Goal: Task Accomplishment & Management: Complete application form

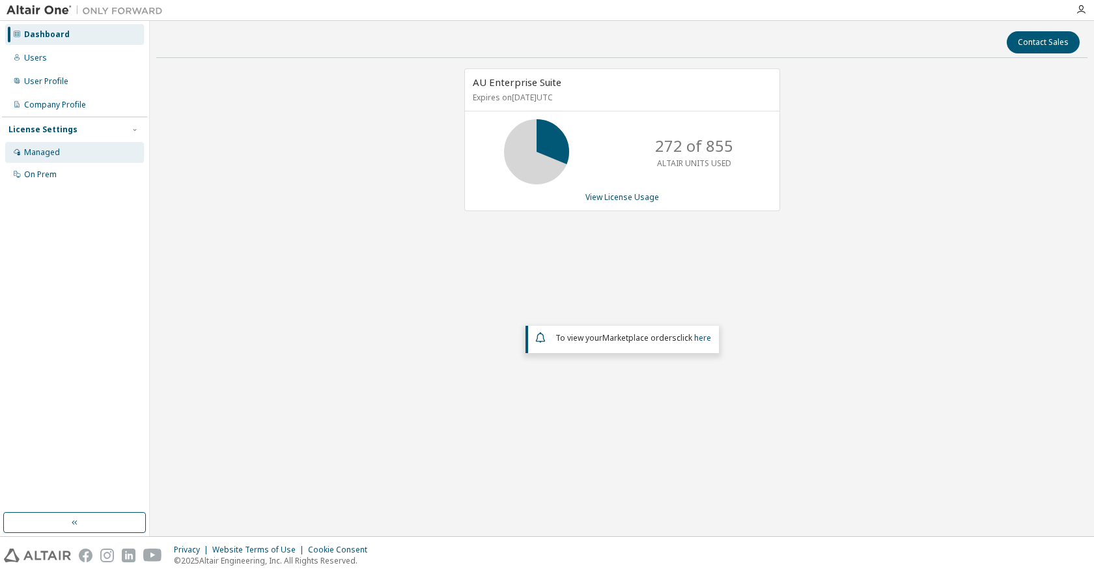
click at [62, 150] on div "Managed" at bounding box center [74, 152] width 139 height 21
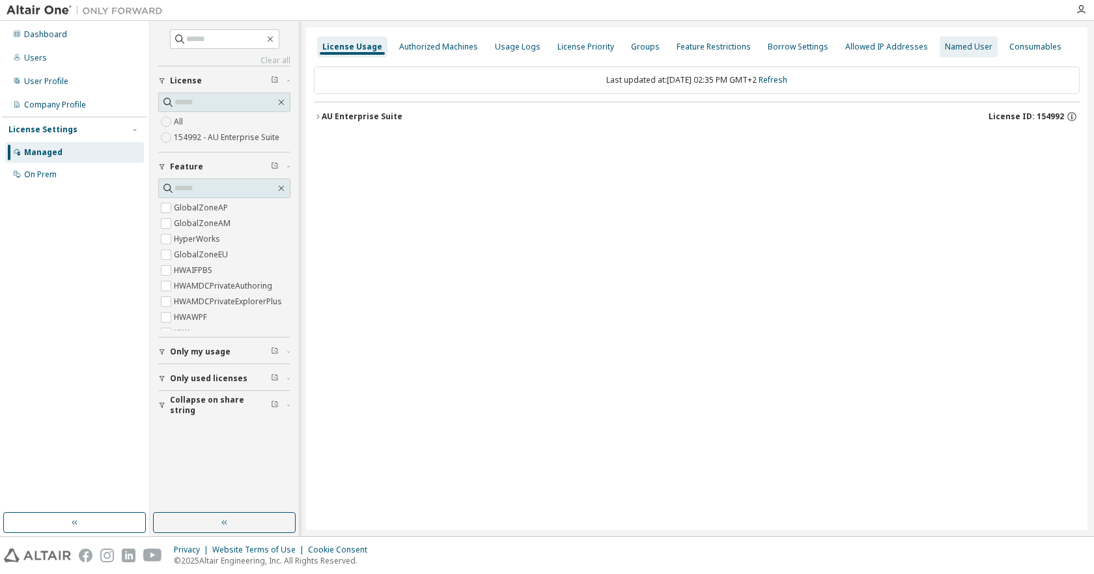
click at [958, 47] on div "Named User" at bounding box center [969, 47] width 48 height 10
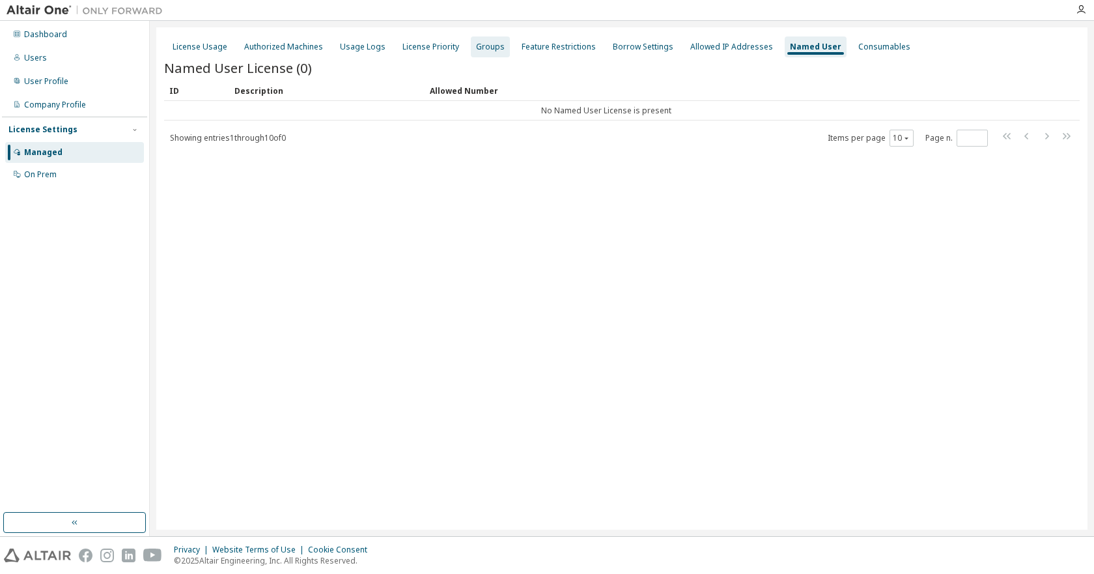
click at [479, 48] on div "Groups" at bounding box center [490, 47] width 29 height 10
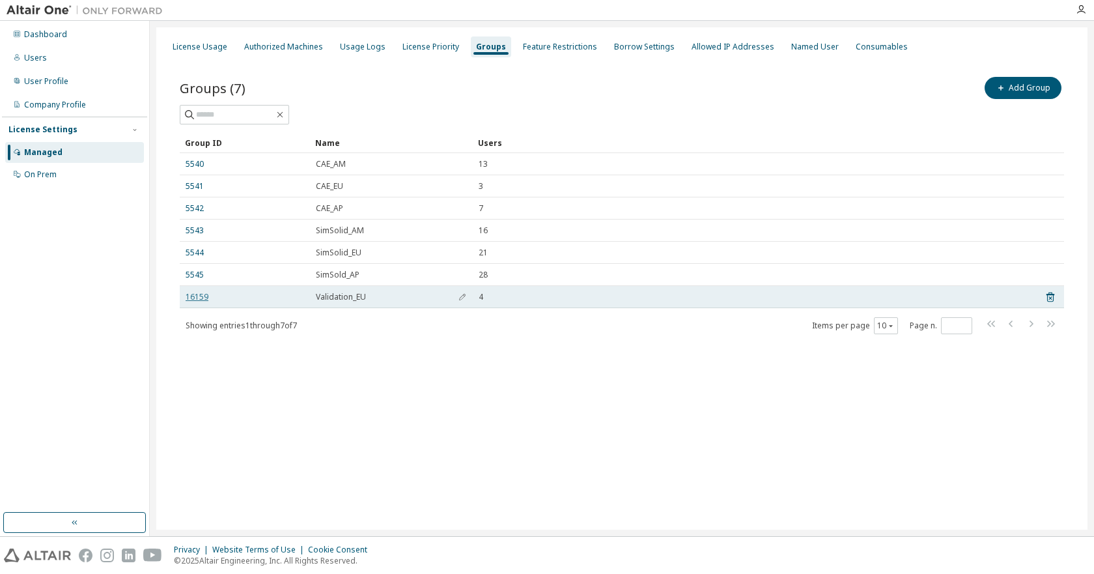
click at [197, 295] on link "16159" at bounding box center [197, 297] width 23 height 10
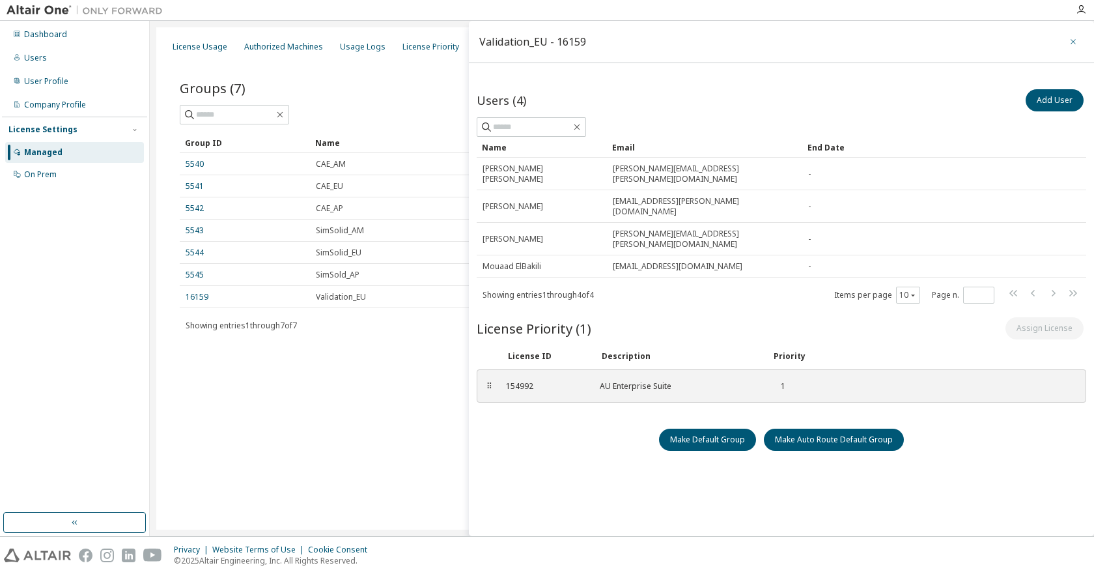
click at [1069, 42] on icon "button" at bounding box center [1073, 41] width 9 height 10
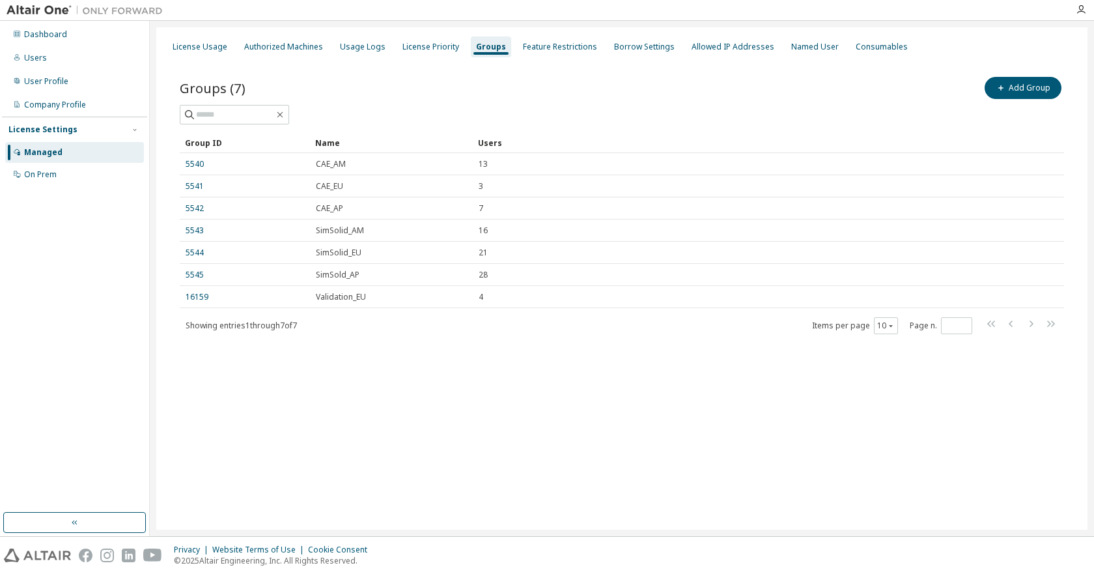
click at [48, 149] on div "Managed" at bounding box center [43, 152] width 38 height 10
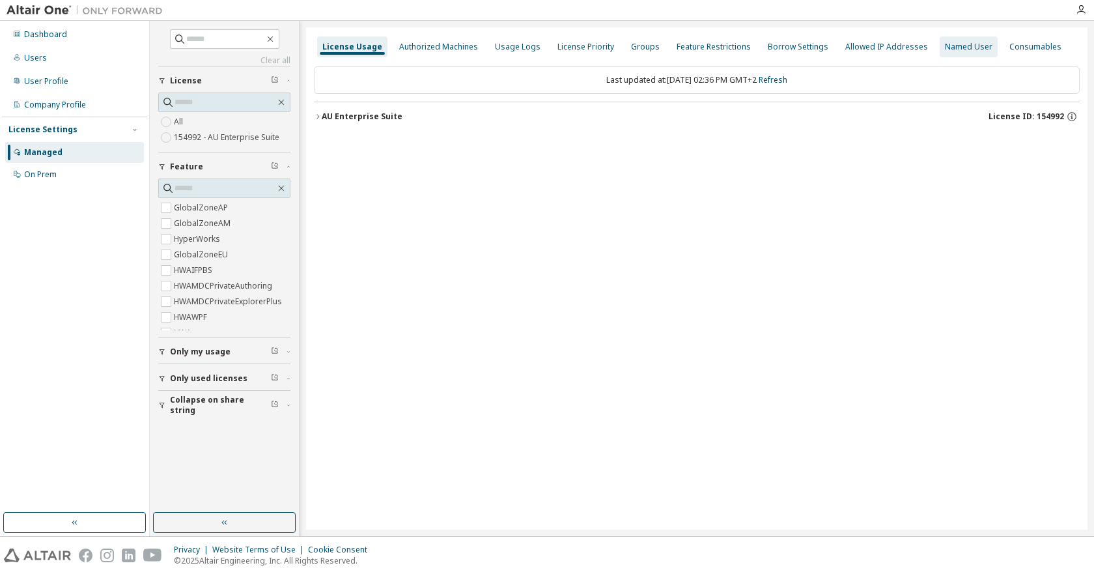
click at [945, 46] on div "Named User" at bounding box center [969, 47] width 48 height 10
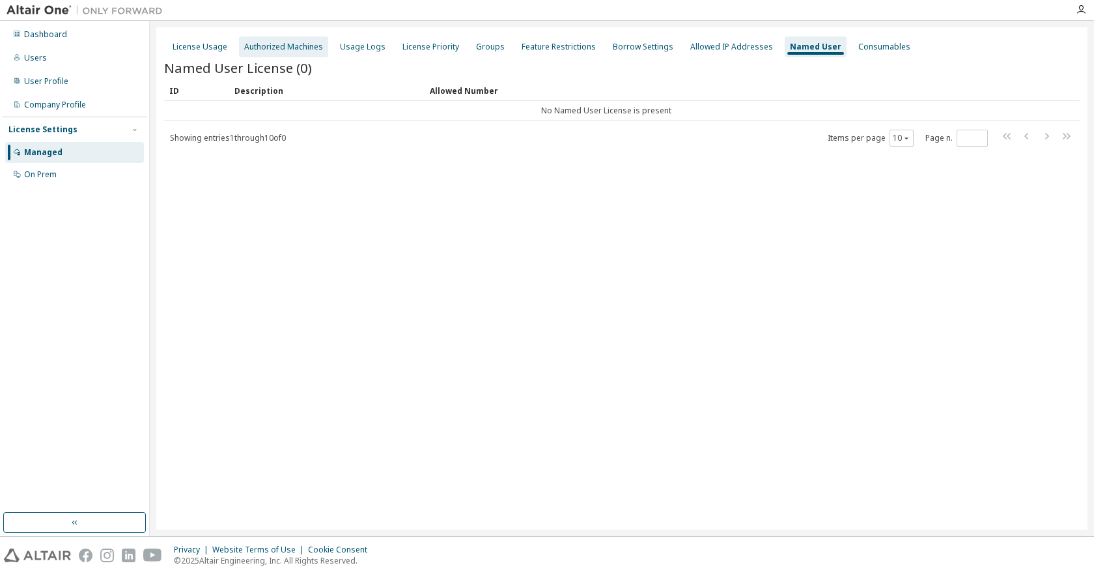
click at [279, 48] on div "Authorized Machines" at bounding box center [283, 47] width 79 height 10
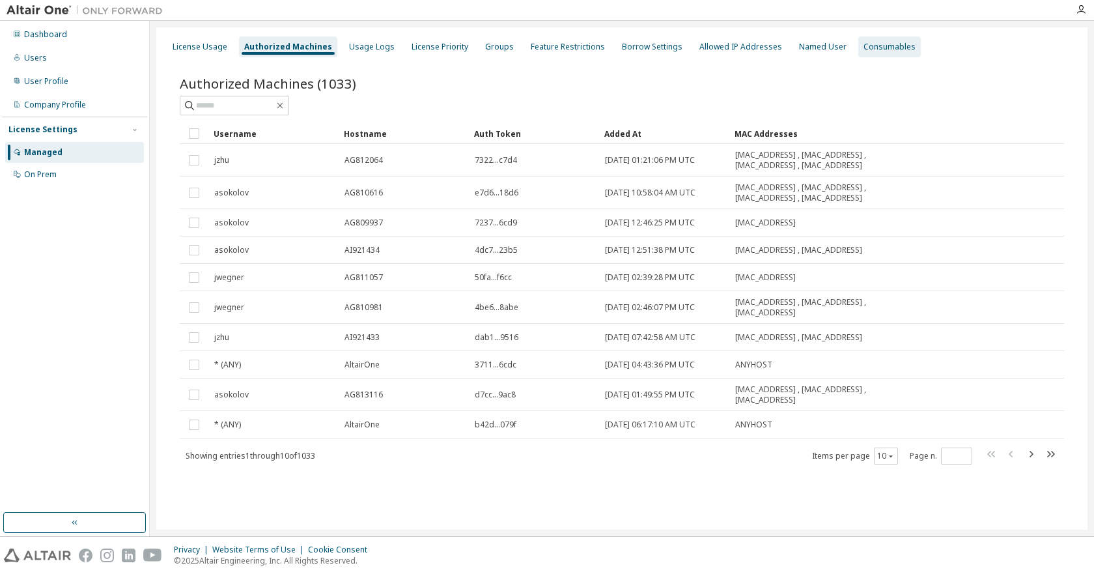
click at [873, 46] on div "Consumables" at bounding box center [890, 47] width 52 height 10
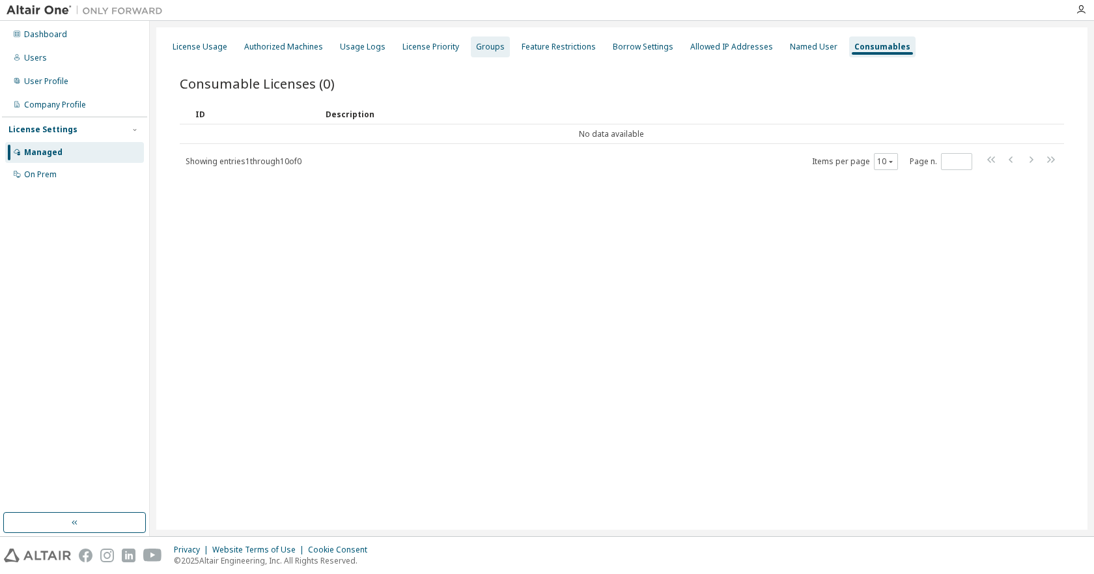
click at [476, 46] on div "Groups" at bounding box center [490, 47] width 29 height 10
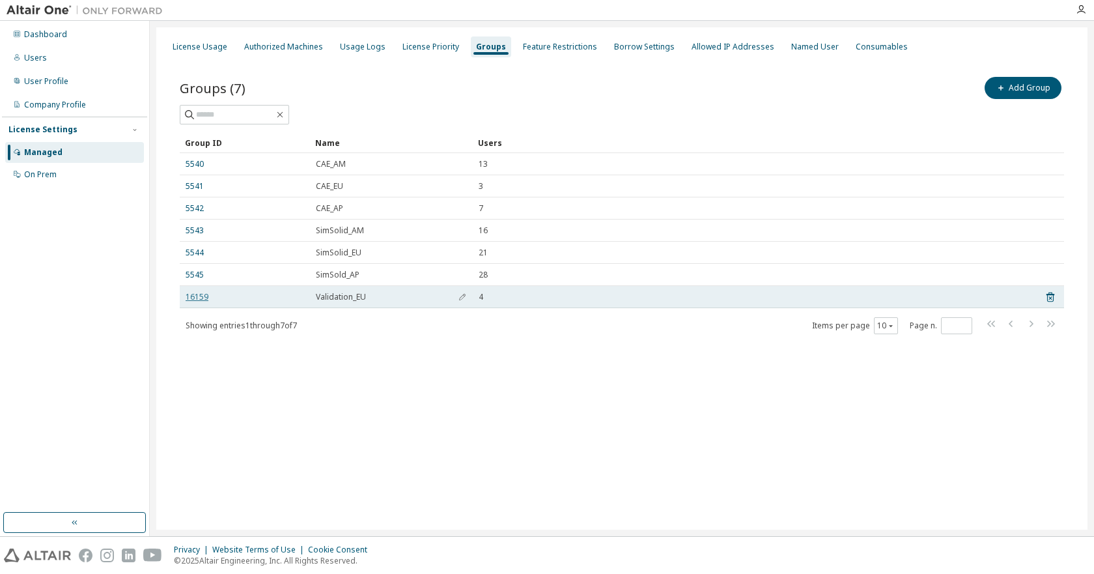
click at [199, 294] on link "16159" at bounding box center [197, 297] width 23 height 10
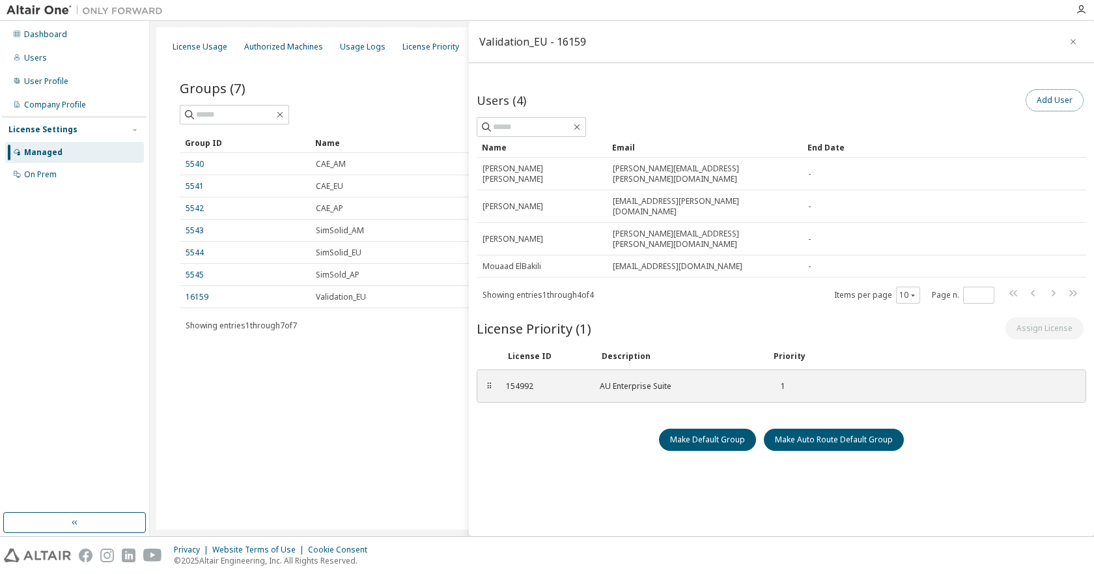
click at [1045, 104] on button "Add User" at bounding box center [1055, 100] width 58 height 22
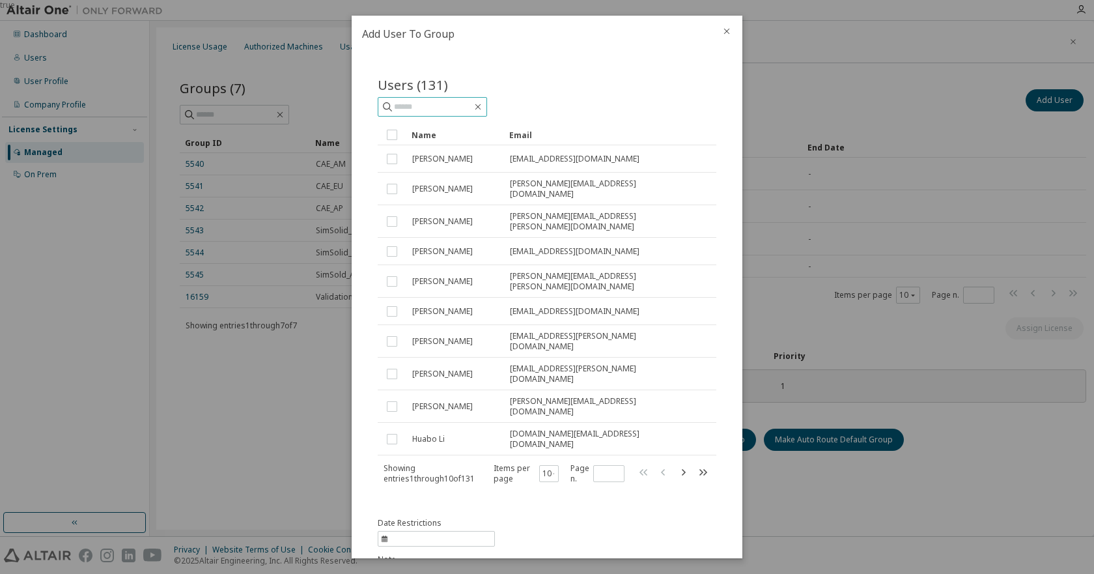
click at [460, 107] on input "text" at bounding box center [433, 106] width 78 height 13
type input "*******"
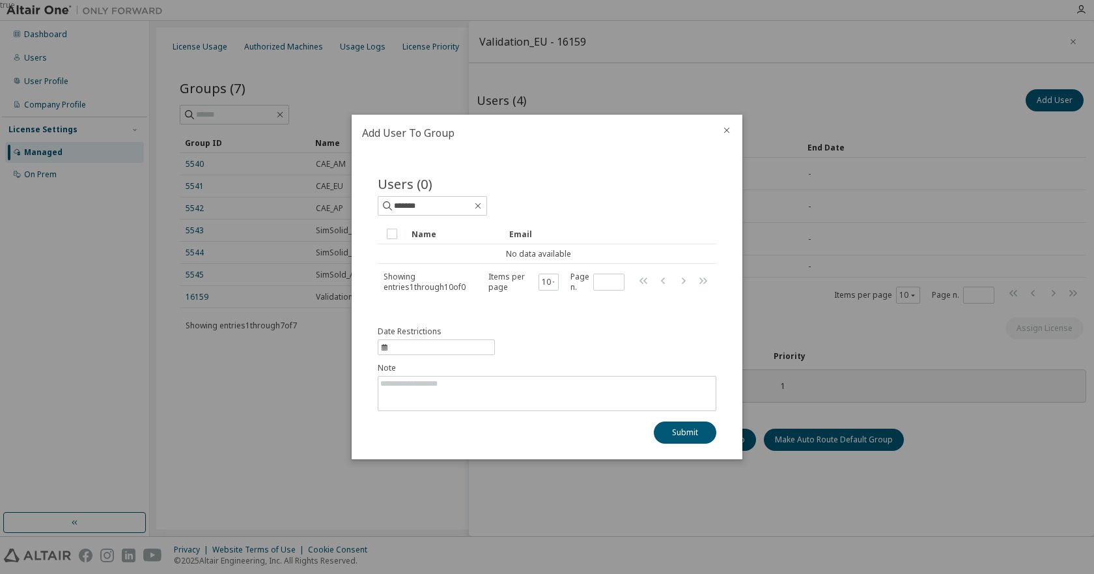
click at [727, 128] on icon "close" at bounding box center [727, 130] width 10 height 10
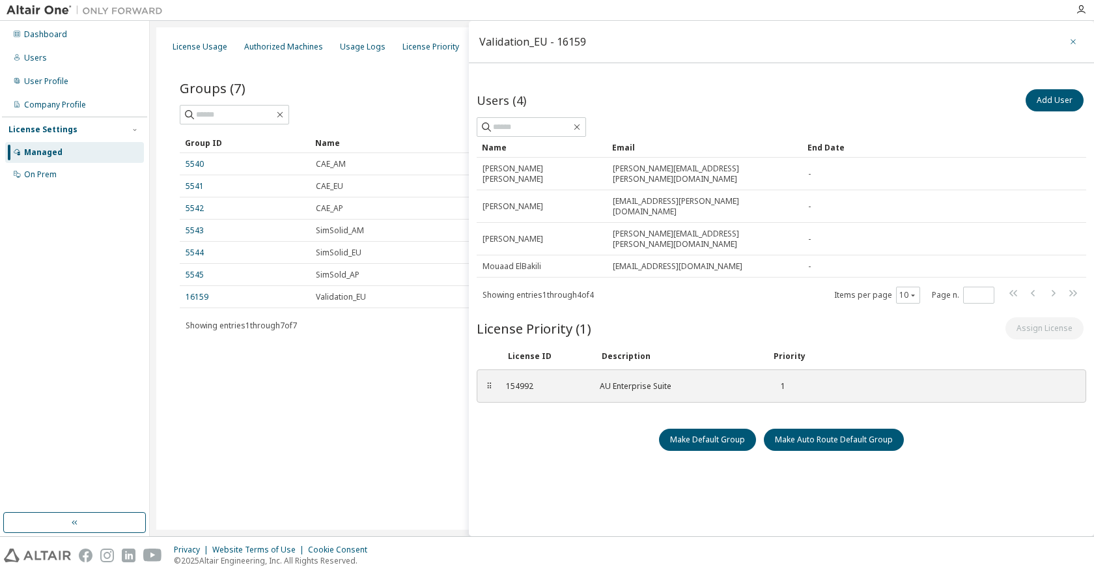
click at [1069, 41] on icon "button" at bounding box center [1073, 41] width 9 height 10
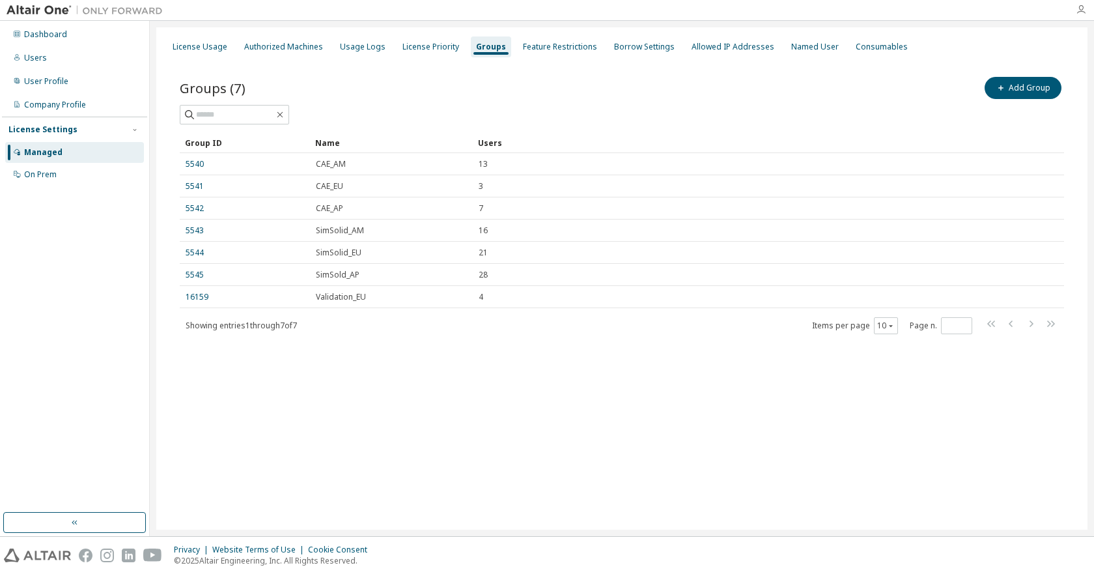
click at [1084, 9] on icon "button" at bounding box center [1081, 10] width 10 height 10
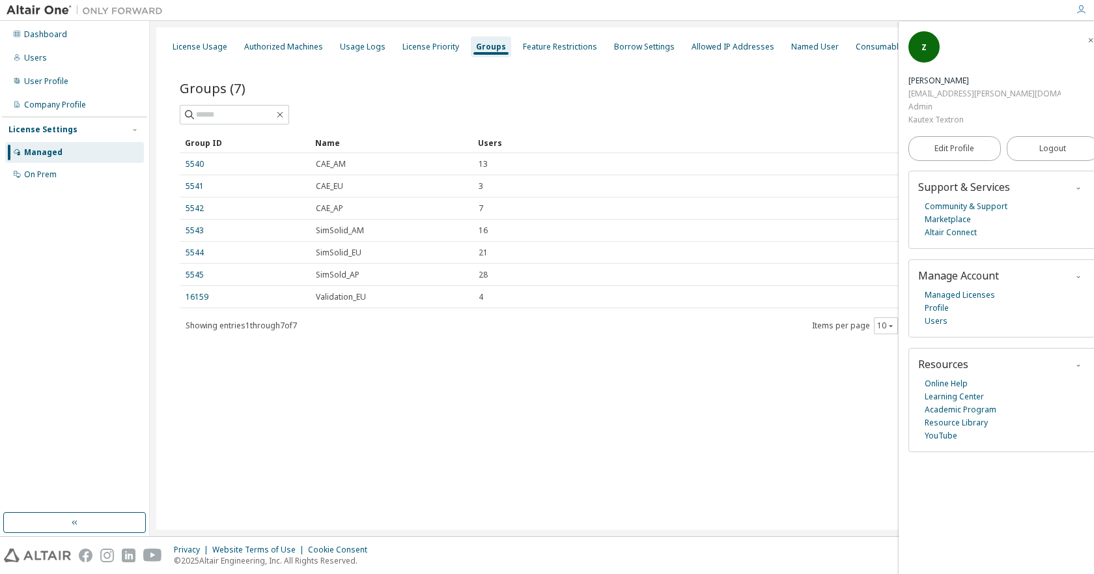
click at [754, 8] on div at bounding box center [618, 10] width 899 height 20
click at [1087, 40] on icon "button" at bounding box center [1091, 40] width 8 height 8
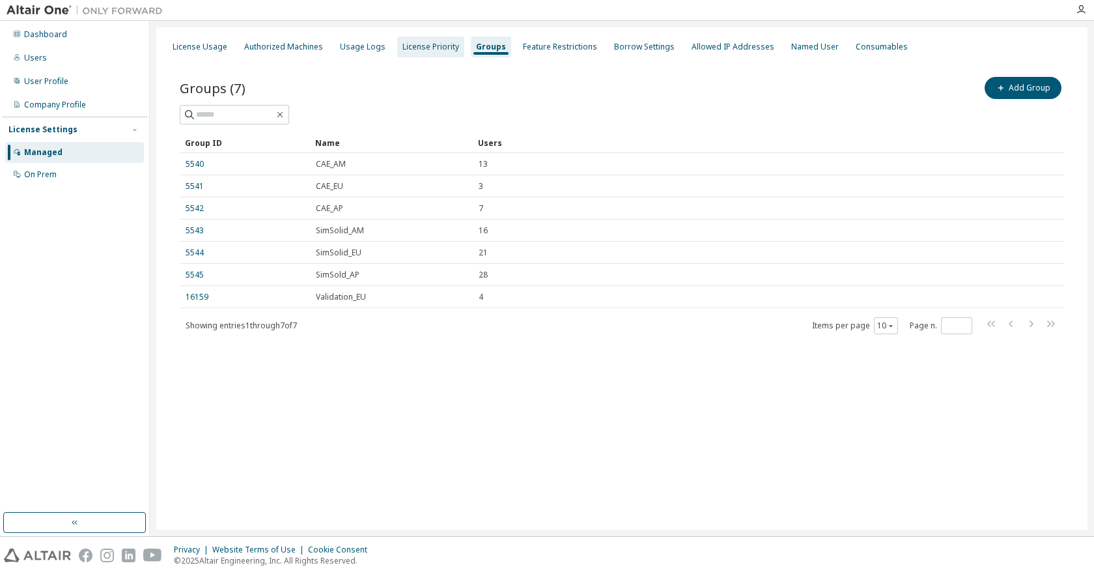
click at [418, 48] on div "License Priority" at bounding box center [431, 47] width 57 height 10
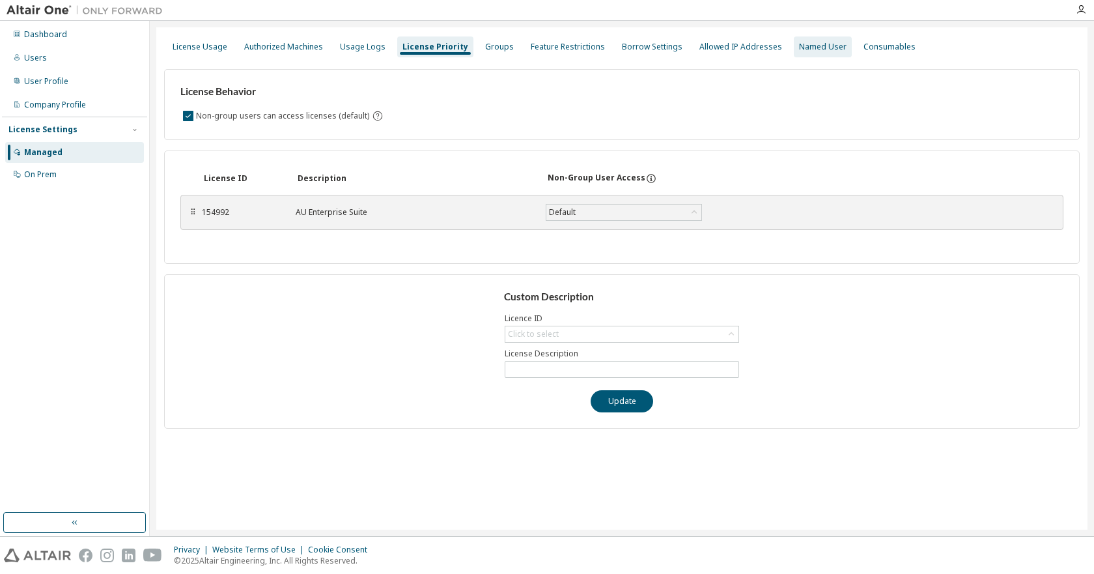
click at [799, 46] on div "Named User" at bounding box center [823, 47] width 48 height 10
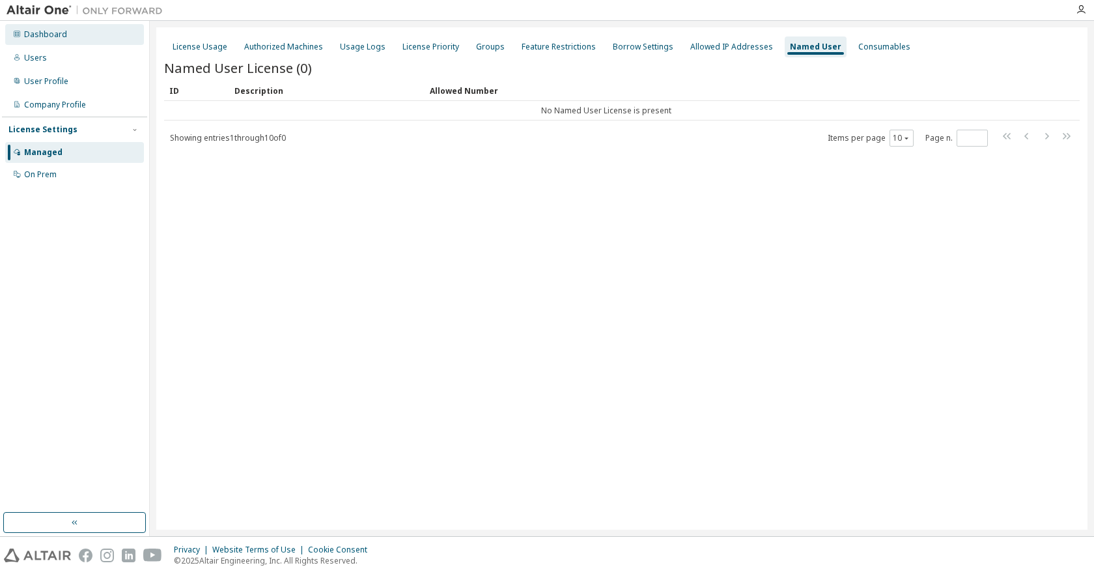
click at [40, 31] on div "Dashboard" at bounding box center [45, 34] width 43 height 10
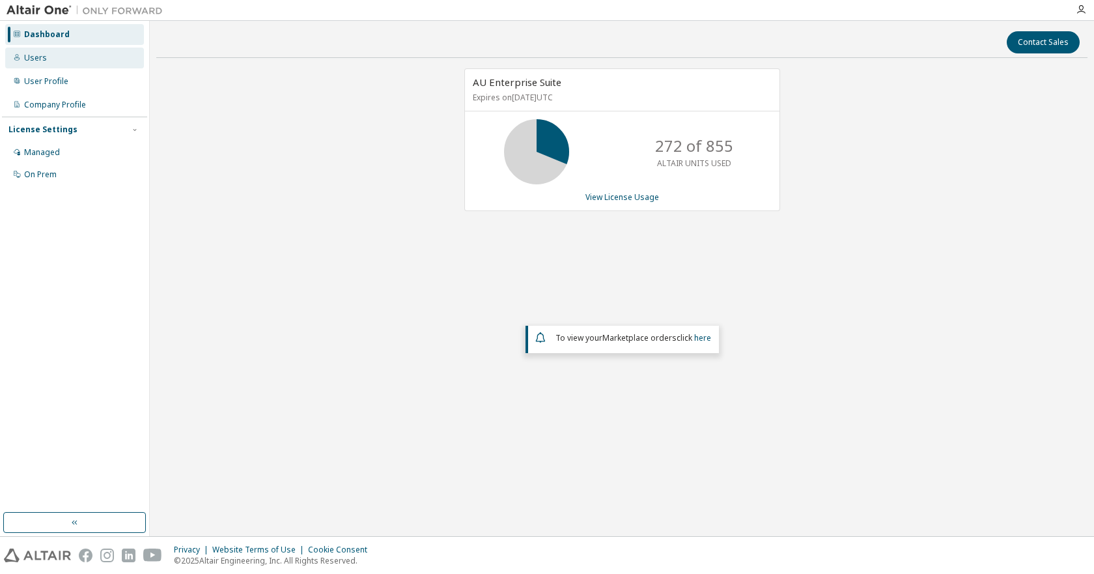
click at [50, 57] on div "Users" at bounding box center [74, 58] width 139 height 21
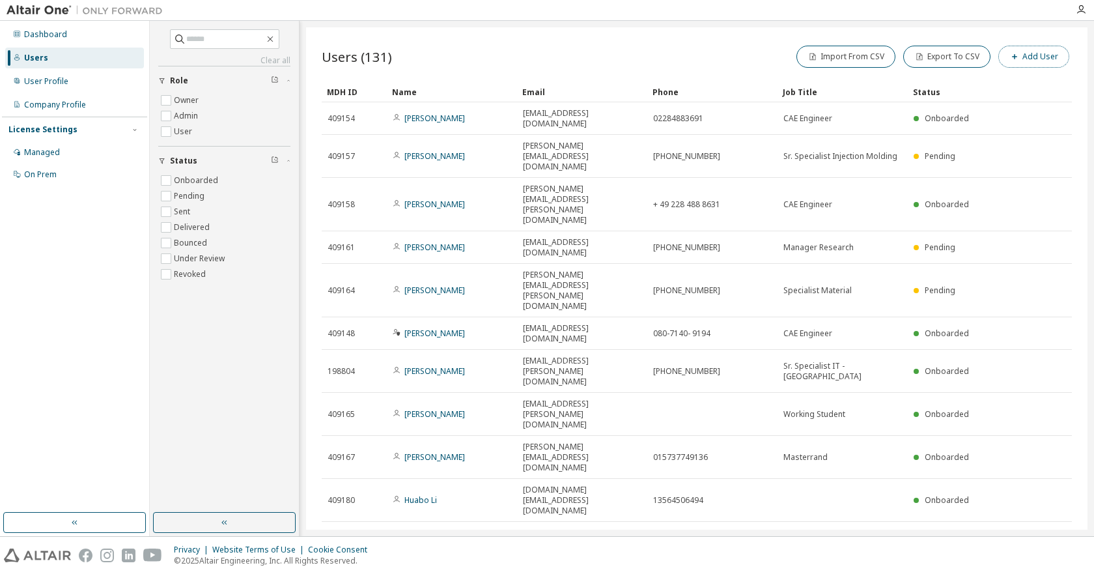
click at [1038, 51] on button "Add User" at bounding box center [1034, 57] width 71 height 22
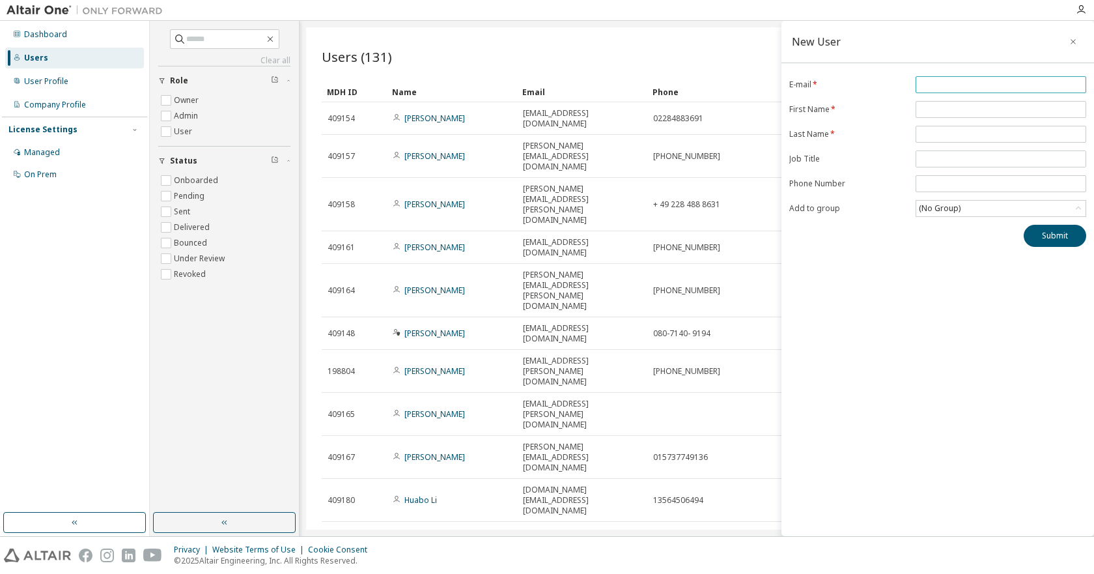
click at [951, 86] on input "email" at bounding box center [1001, 84] width 164 height 10
paste input "**********"
type input "**********"
click at [959, 109] on input "text" at bounding box center [1001, 109] width 164 height 10
paste input "*****"
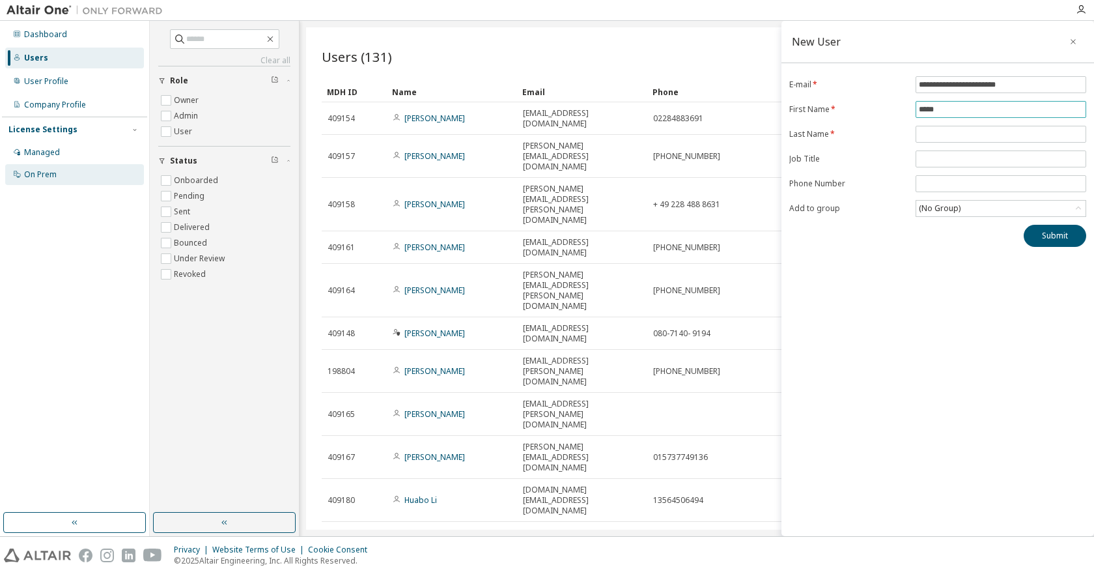
type input "*****"
click at [939, 134] on input "text" at bounding box center [1001, 134] width 164 height 10
paste input "*******"
type input "*******"
click at [930, 160] on input "text" at bounding box center [1001, 159] width 164 height 10
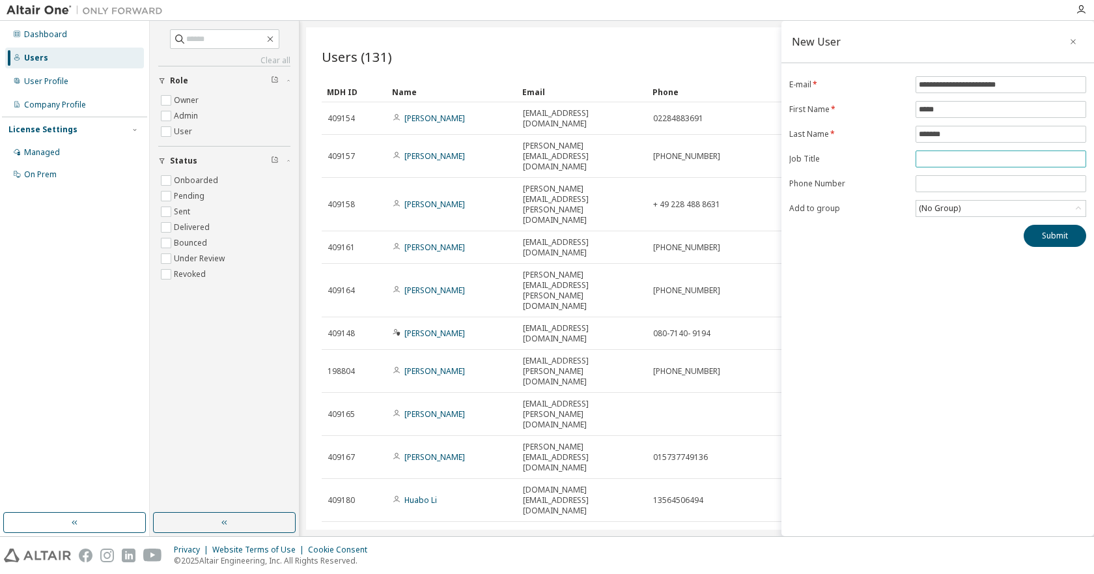
click at [937, 162] on input "text" at bounding box center [1001, 159] width 164 height 10
paste input "******"
type input "**********"
click at [1046, 205] on div "(No Group)" at bounding box center [1001, 209] width 169 height 16
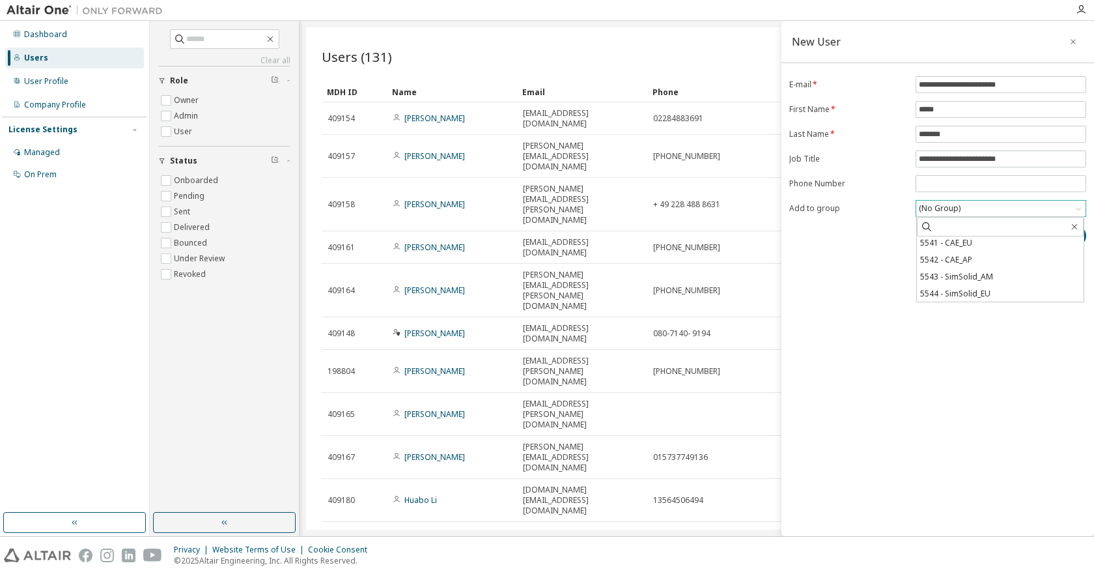
scroll to position [70, 0]
click at [977, 294] on li "16159 - Validation_EU" at bounding box center [1000, 293] width 167 height 17
click at [1062, 235] on button "Submit" at bounding box center [1055, 236] width 63 height 22
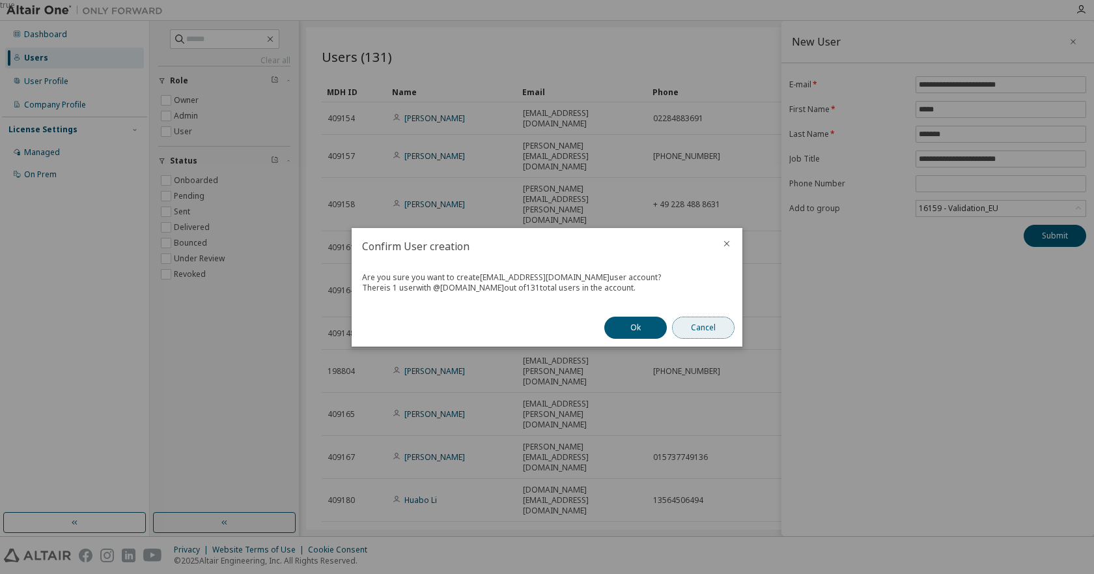
click at [704, 332] on button "Cancel" at bounding box center [703, 328] width 63 height 22
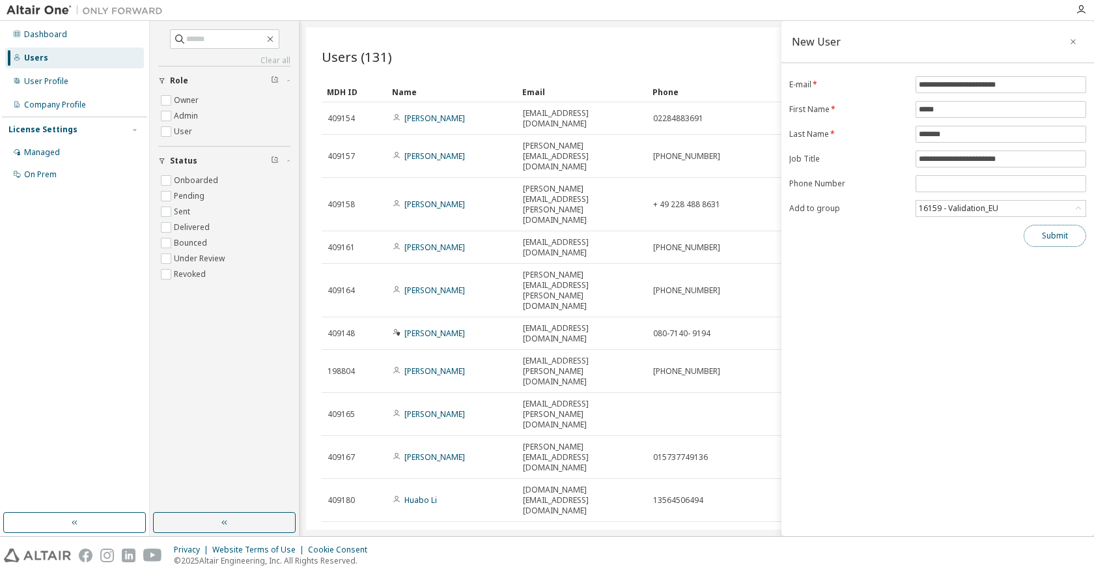
click at [1059, 236] on button "Submit" at bounding box center [1055, 236] width 63 height 22
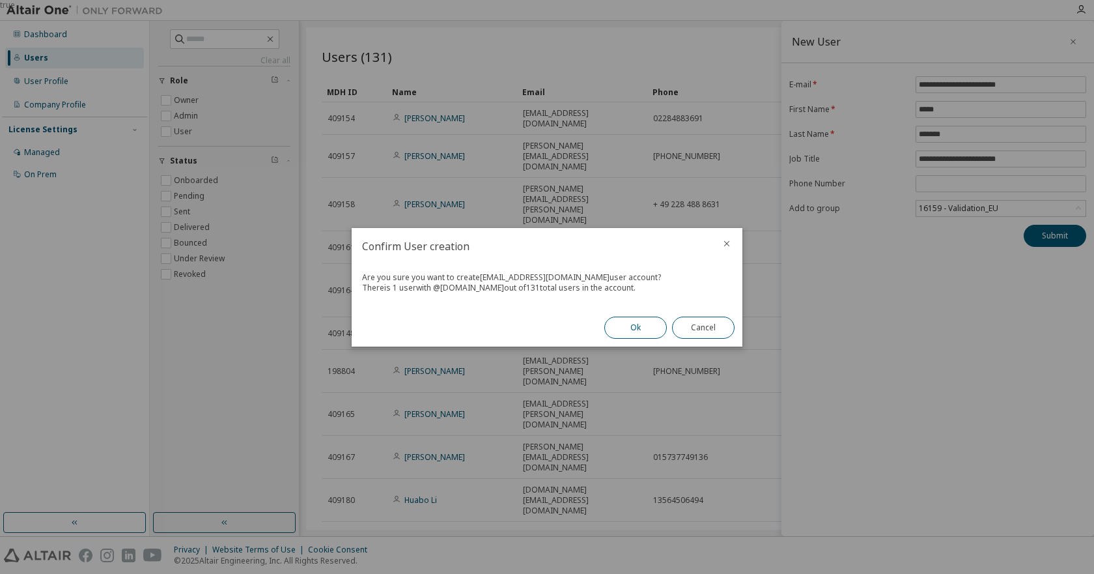
click at [640, 326] on button "Ok" at bounding box center [635, 328] width 63 height 22
drag, startPoint x: 714, startPoint y: 325, endPoint x: 723, endPoint y: 324, distance: 9.2
click at [714, 325] on button "Close" at bounding box center [703, 328] width 63 height 22
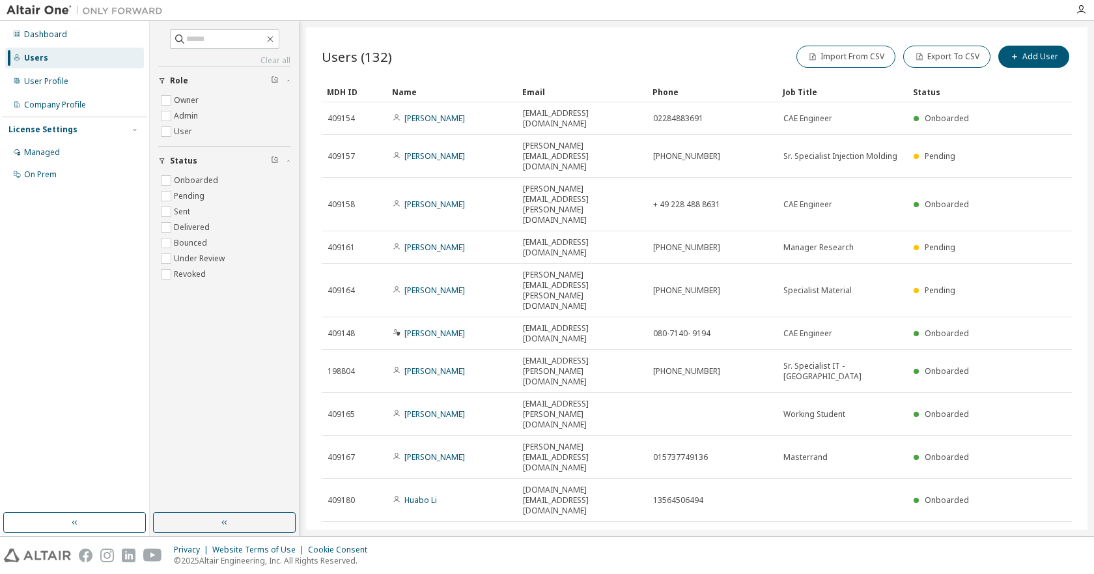
click at [341, 94] on div "MDH ID" at bounding box center [354, 91] width 55 height 21
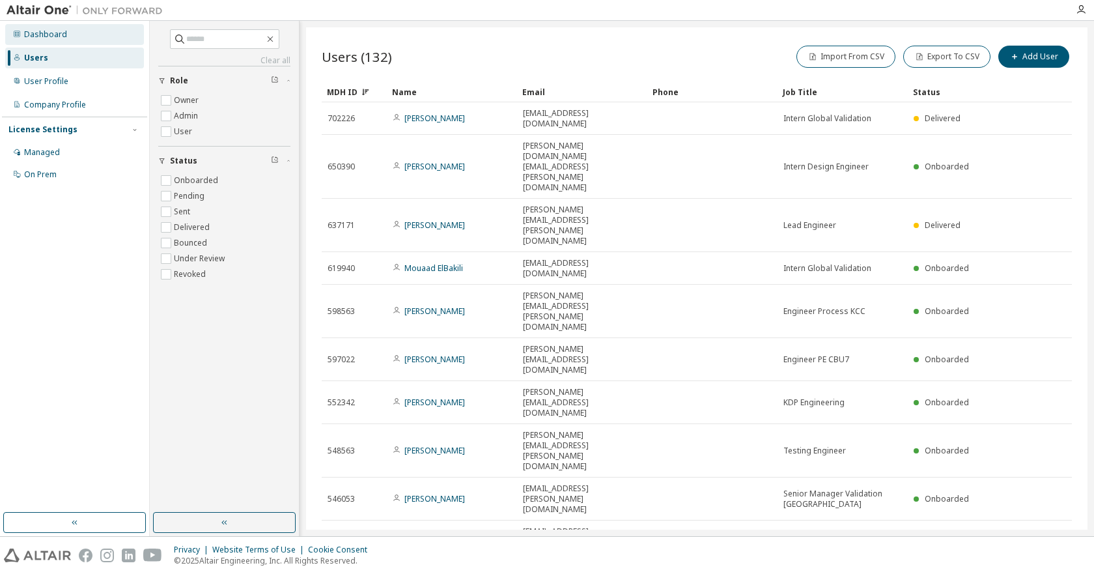
click at [44, 33] on div "Dashboard" at bounding box center [45, 34] width 43 height 10
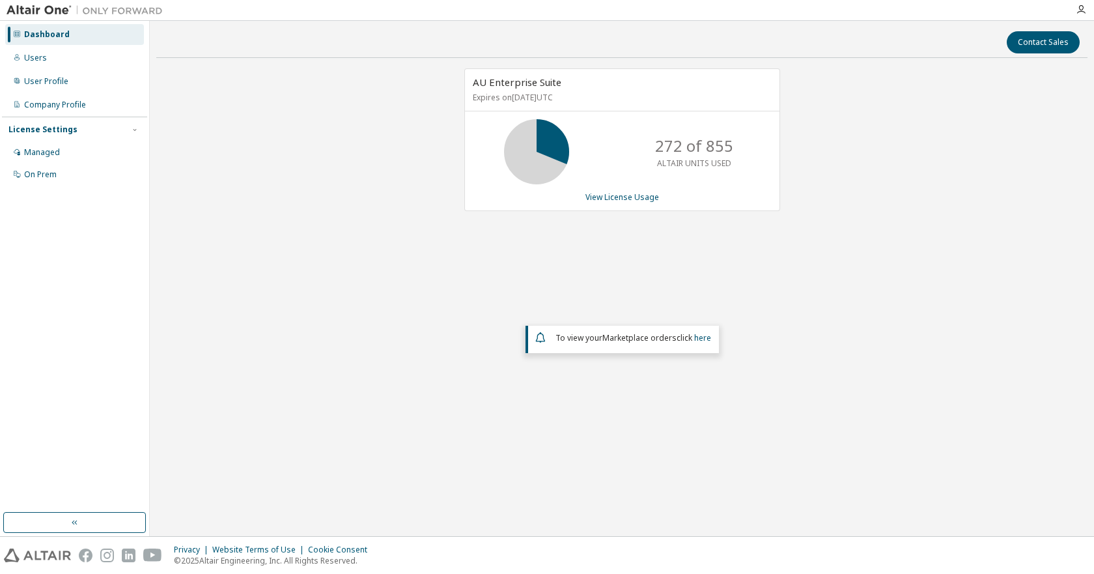
click at [38, 34] on div "Dashboard" at bounding box center [47, 34] width 46 height 10
click at [74, 8] on img at bounding box center [88, 10] width 163 height 13
click at [50, 10] on img at bounding box center [88, 10] width 163 height 13
